Goal: Information Seeking & Learning: Compare options

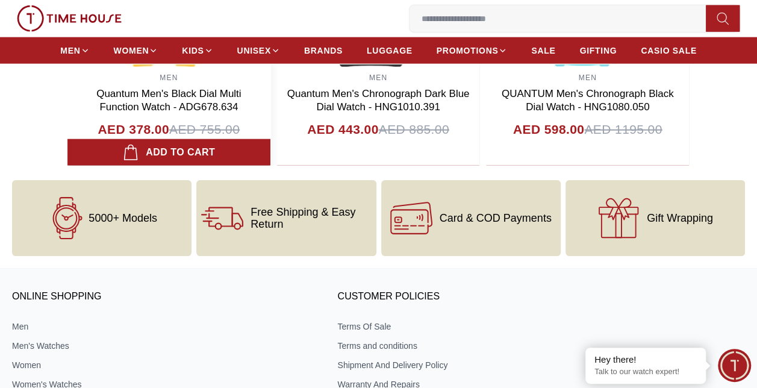
scroll to position [1385, 0]
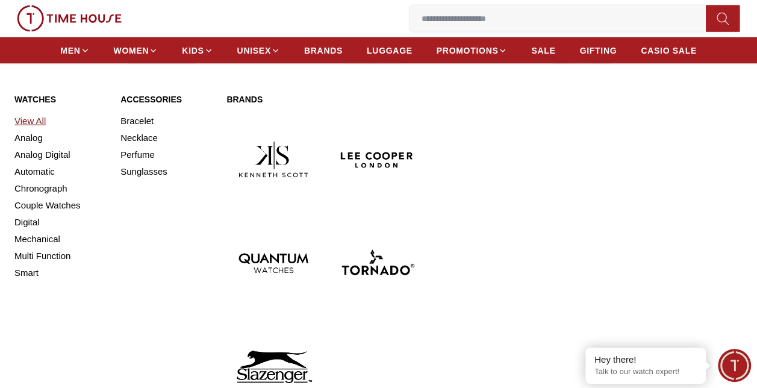
click at [30, 120] on link "View All" at bounding box center [60, 121] width 92 height 17
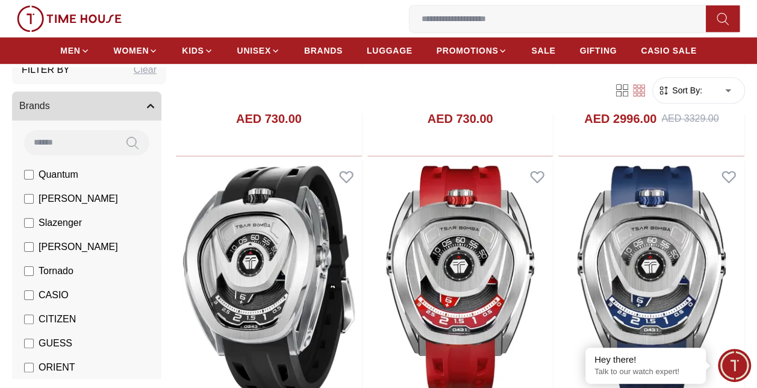
scroll to position [60, 0]
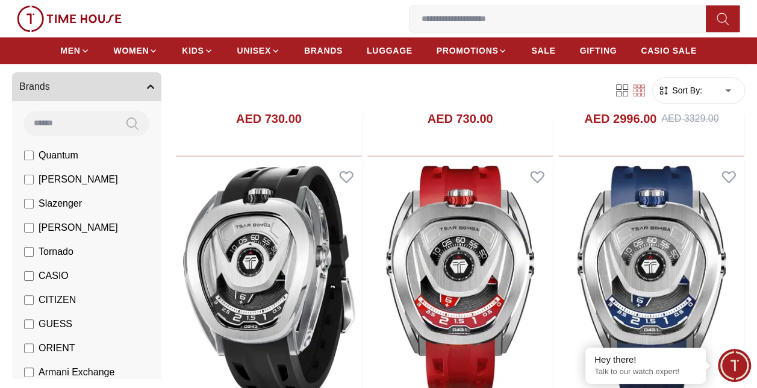
click at [57, 322] on span "GUESS" at bounding box center [56, 324] width 34 height 14
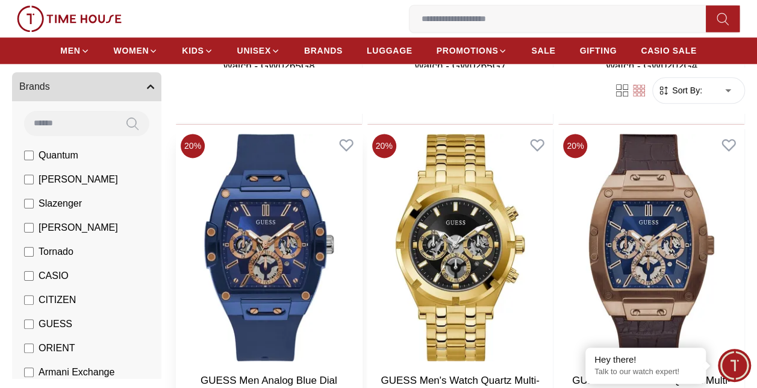
scroll to position [783, 0]
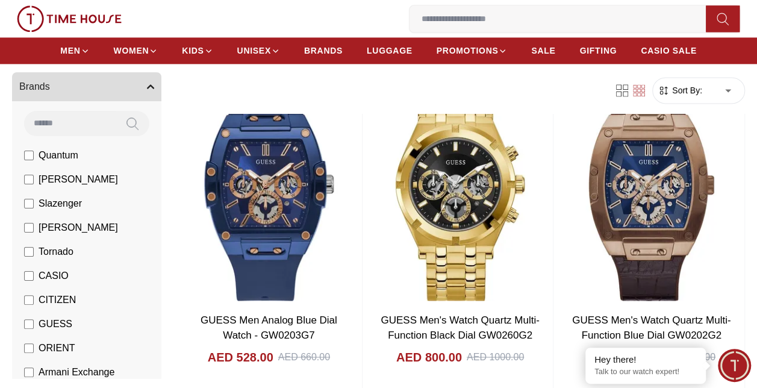
click at [622, 92] on icon at bounding box center [622, 90] width 12 height 12
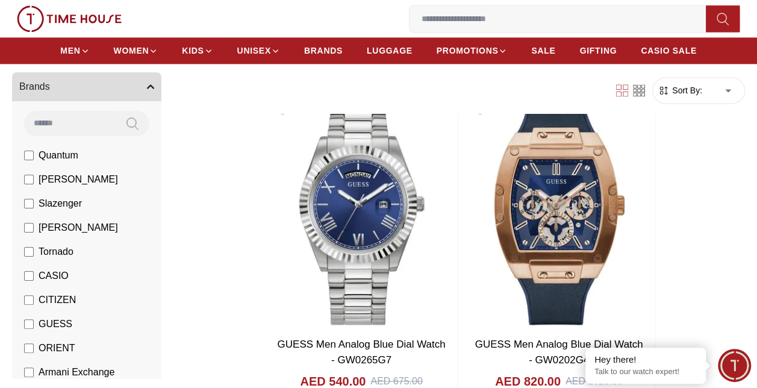
scroll to position [799, 0]
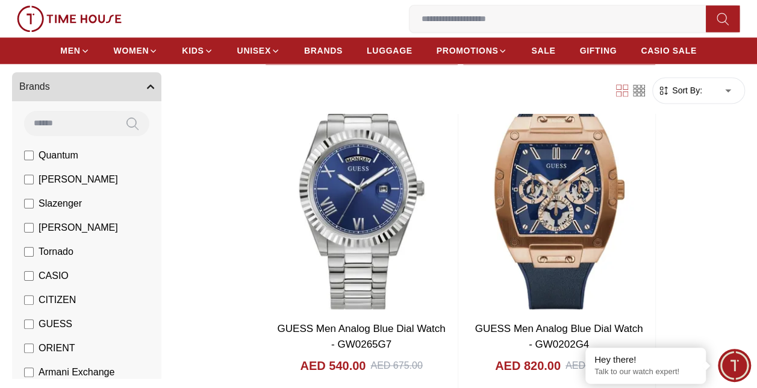
click at [641, 93] on icon at bounding box center [639, 95] width 4 height 4
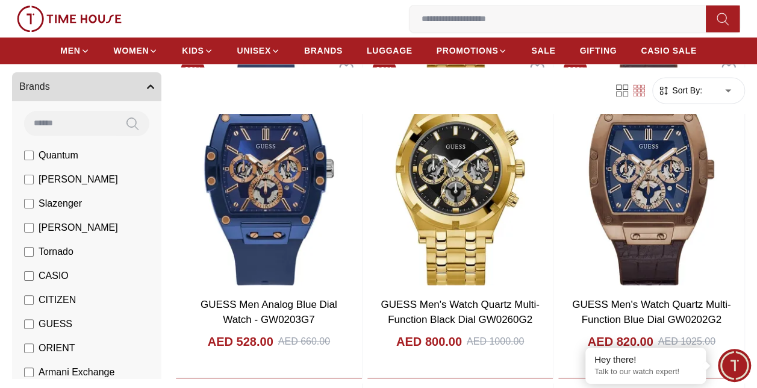
scroll to position [783, 0]
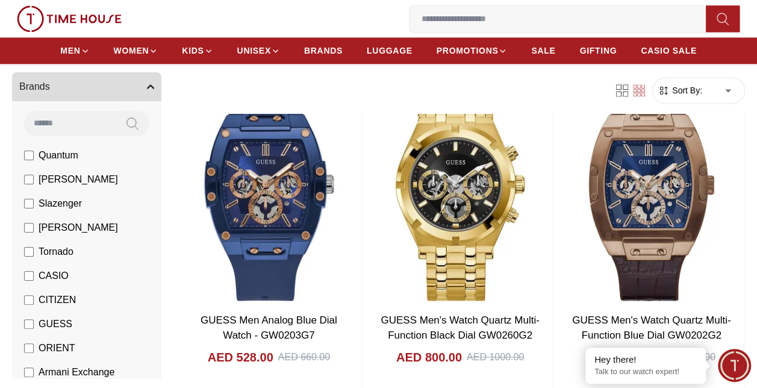
click at [731, 92] on body "100% Genuine products with International Warranty Shop From [GEOGRAPHIC_DATA] |…" at bounding box center [378, 278] width 757 height 2123
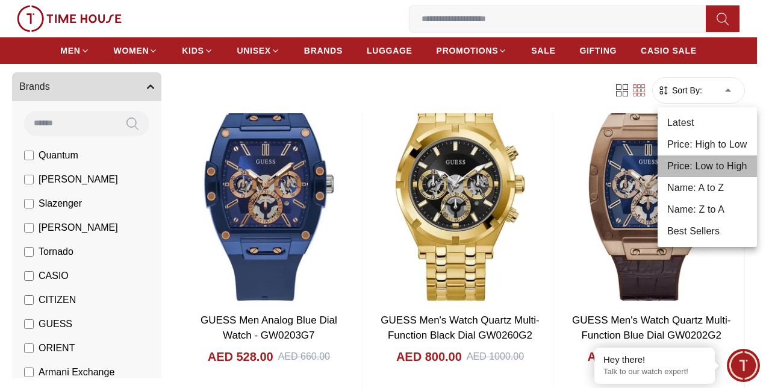
click at [729, 167] on li "Price: Low to High" at bounding box center [707, 166] width 99 height 22
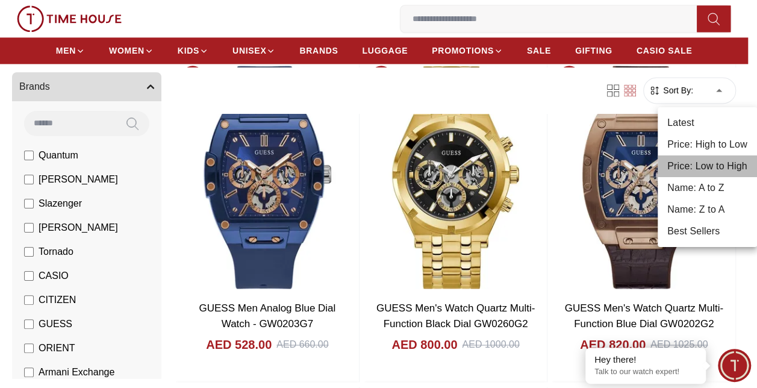
type input "*"
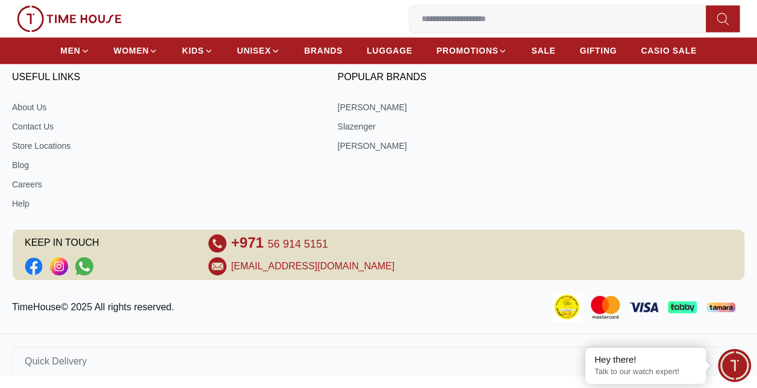
scroll to position [679, 0]
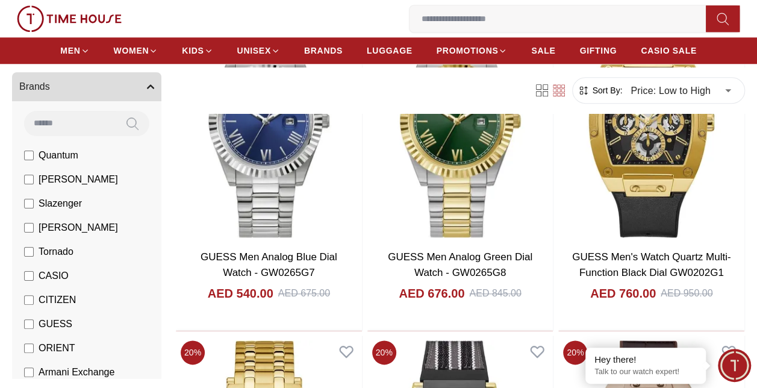
scroll to position [542, 0]
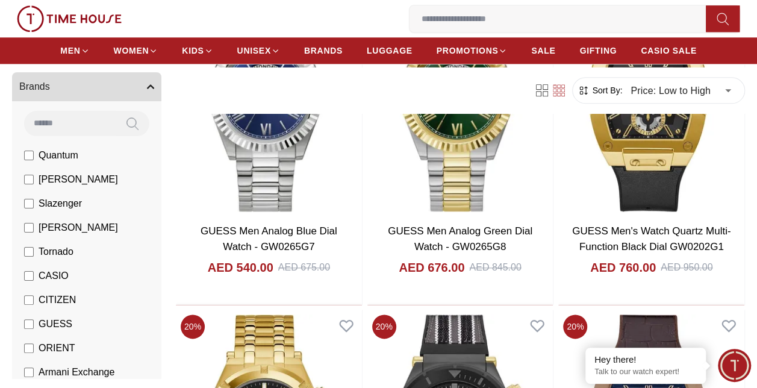
click at [37, 324] on label "GUESS" at bounding box center [48, 324] width 48 height 14
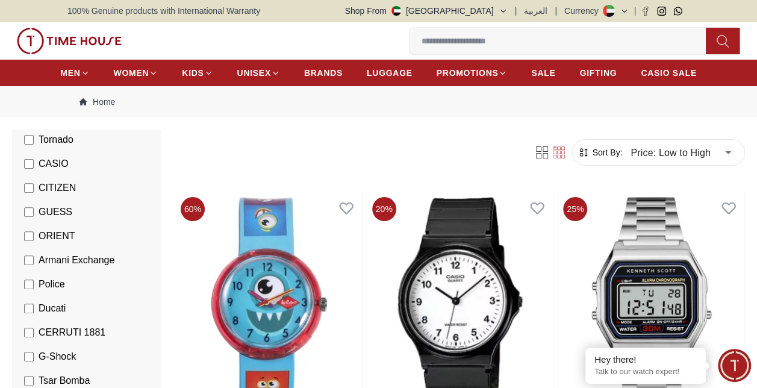
scroll to position [301, 0]
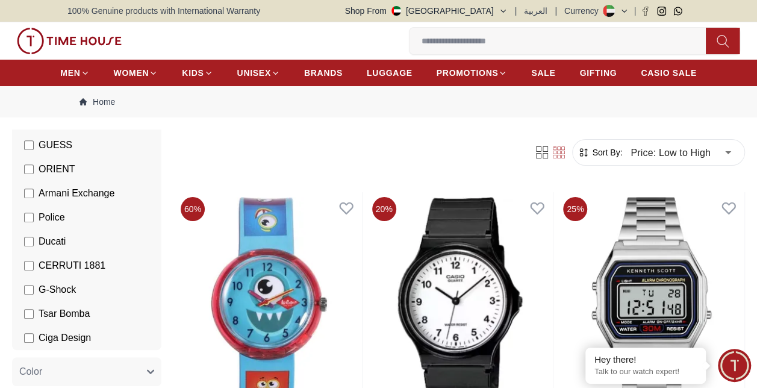
click at [59, 220] on span "Police" at bounding box center [52, 217] width 27 height 14
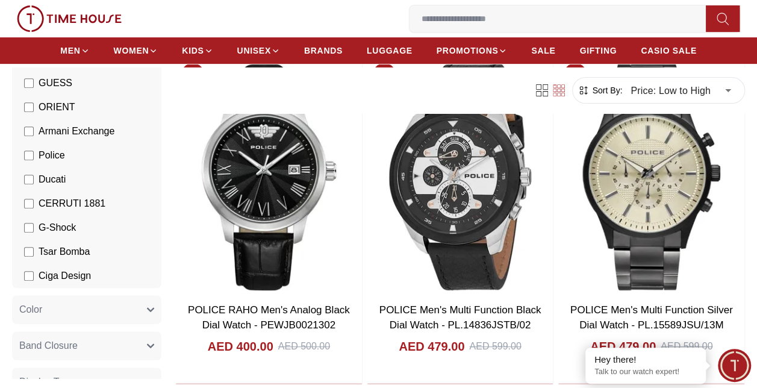
scroll to position [60, 0]
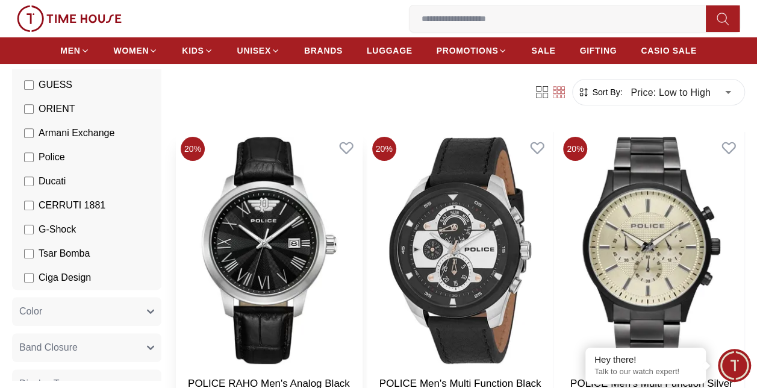
click at [256, 211] on img at bounding box center [269, 250] width 186 height 237
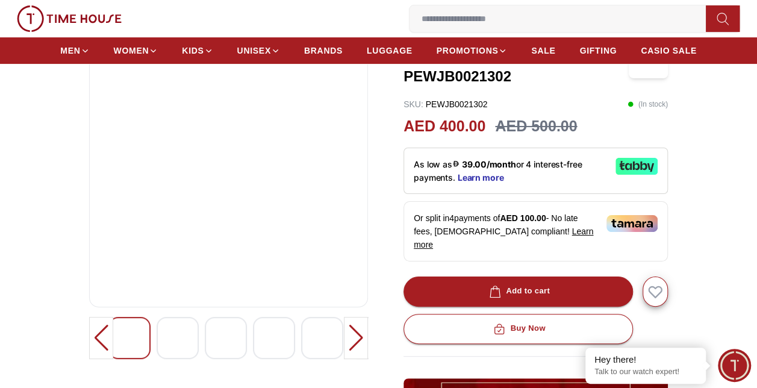
scroll to position [120, 0]
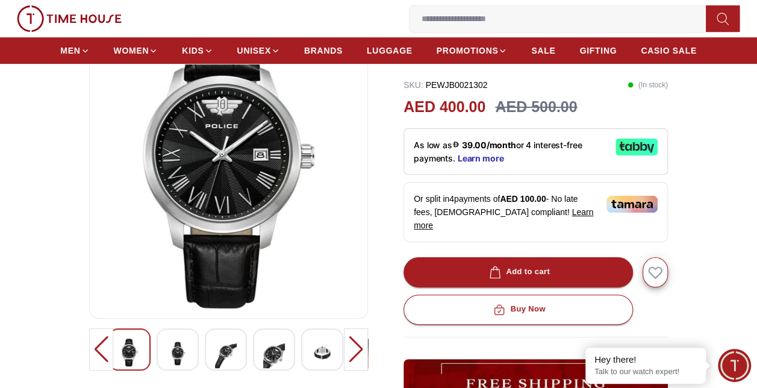
click at [349, 352] on div at bounding box center [356, 349] width 24 height 42
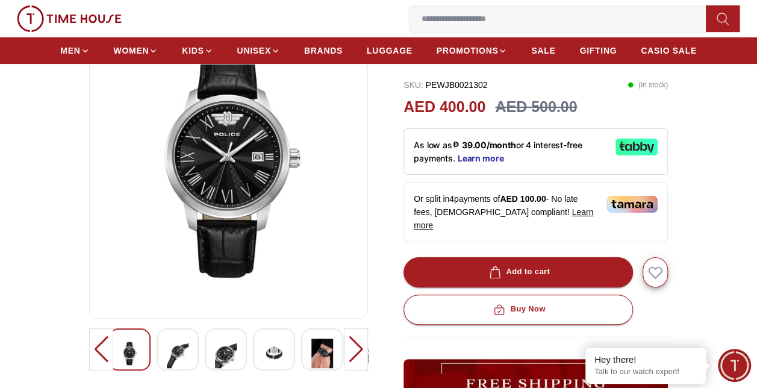
click at [349, 352] on div at bounding box center [356, 349] width 24 height 42
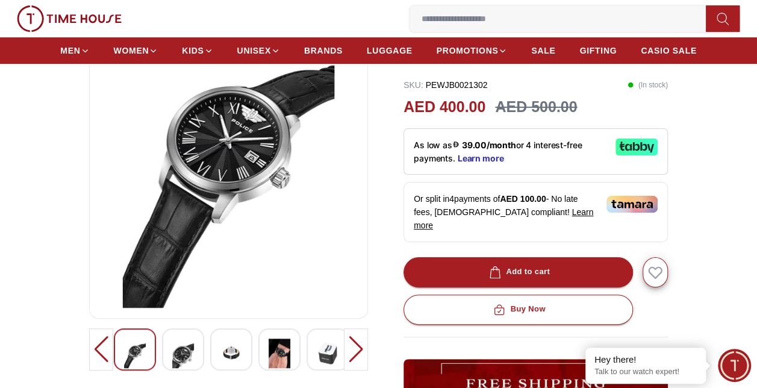
click at [349, 352] on div at bounding box center [356, 349] width 24 height 42
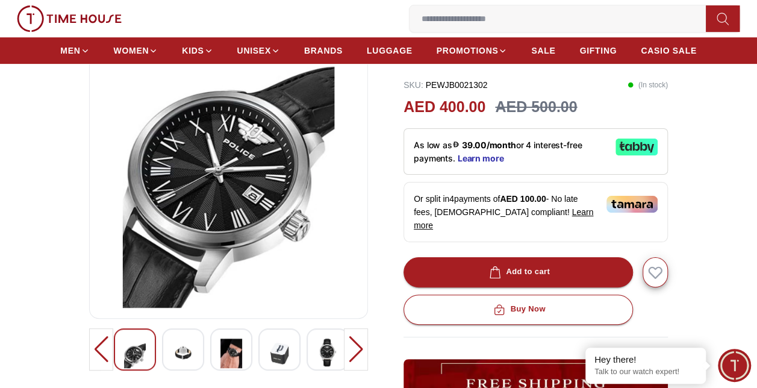
click at [349, 352] on div at bounding box center [356, 349] width 24 height 42
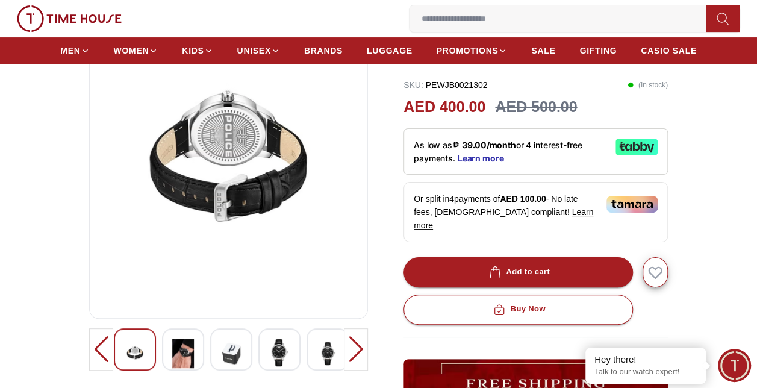
click at [349, 352] on div at bounding box center [356, 349] width 24 height 42
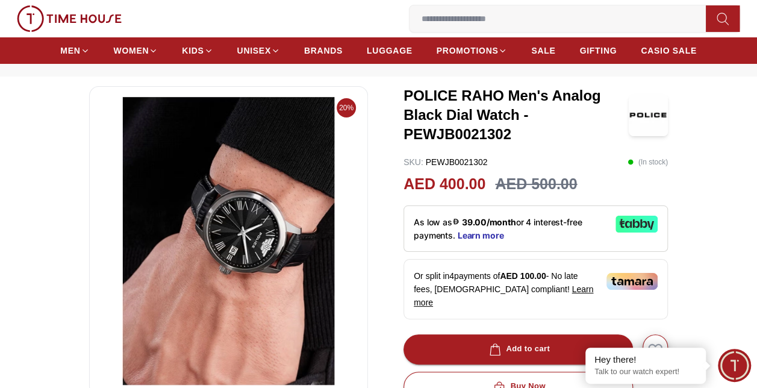
scroll to position [0, 0]
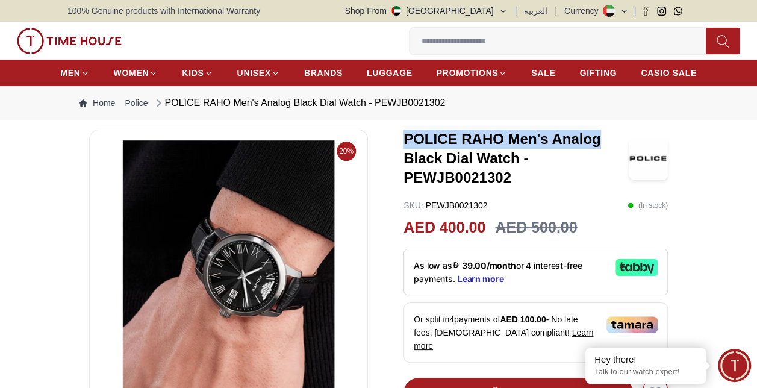
drag, startPoint x: 404, startPoint y: 139, endPoint x: 607, endPoint y: 139, distance: 203.0
click at [607, 139] on h3 "POLICE RAHO Men's Analog Black Dial Watch - PEWJB0021302" at bounding box center [516, 159] width 225 height 58
copy h3 "POLICE RAHO Men's Analog"
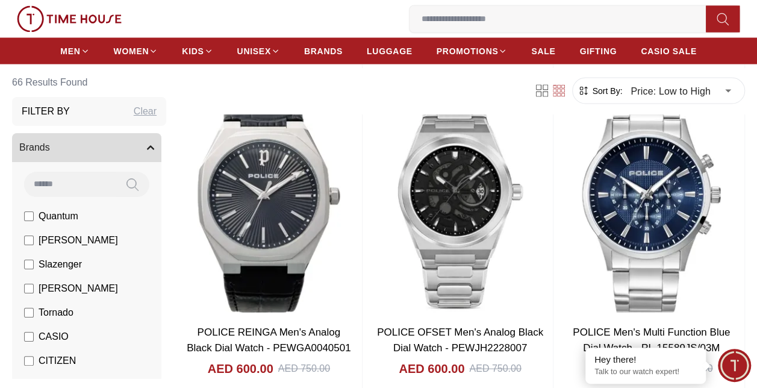
scroll to position [1144, 0]
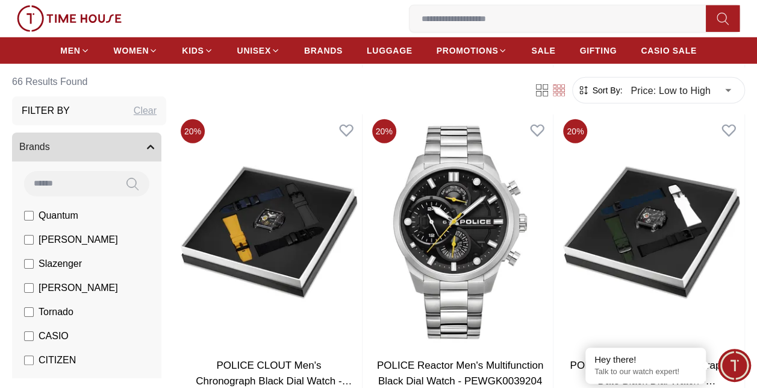
scroll to position [4096, 0]
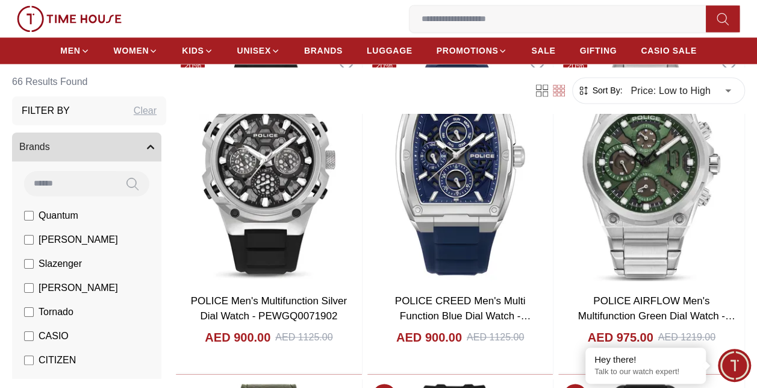
scroll to position [5421, 0]
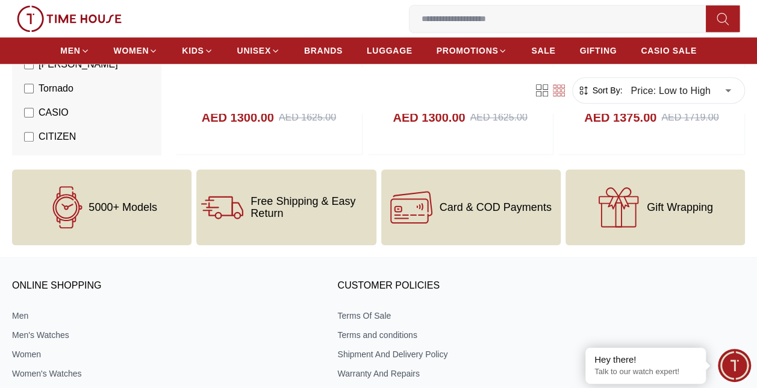
scroll to position [7108, 0]
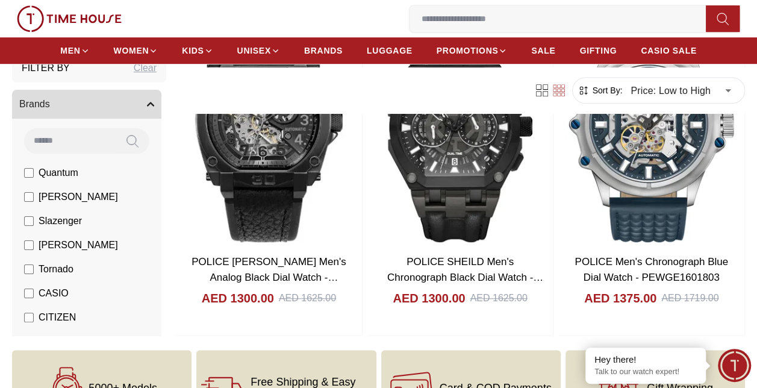
click at [50, 17] on img at bounding box center [69, 18] width 105 height 27
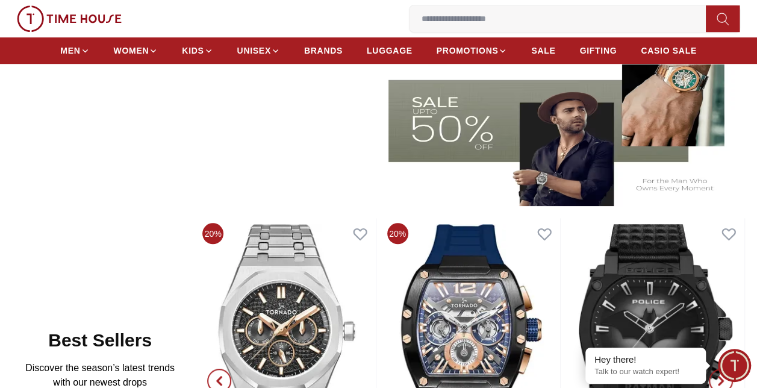
scroll to position [542, 0]
